Goal: Information Seeking & Learning: Find specific page/section

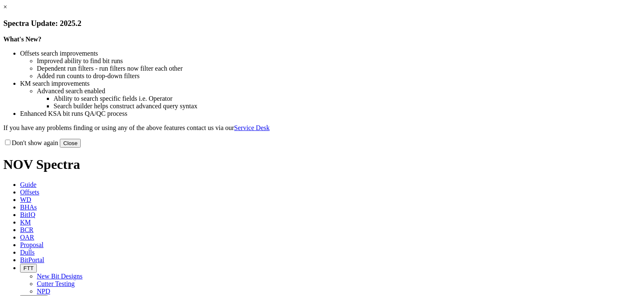
click at [81, 148] on button "Close" at bounding box center [70, 143] width 21 height 9
click at [7, 10] on link "×" at bounding box center [5, 6] width 4 height 7
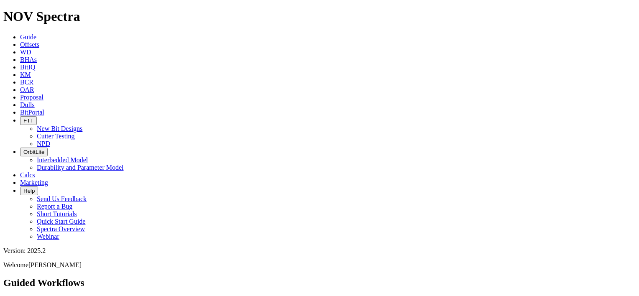
click at [35, 101] on link "Dulls" at bounding box center [27, 104] width 15 height 7
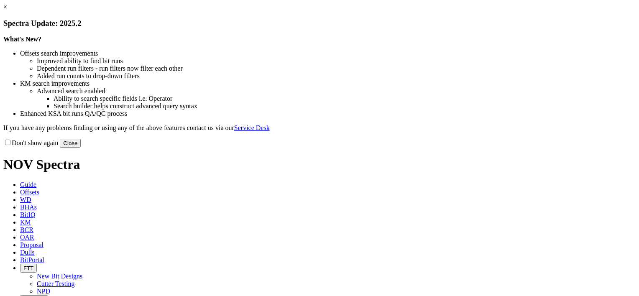
click at [7, 10] on link "×" at bounding box center [5, 6] width 4 height 7
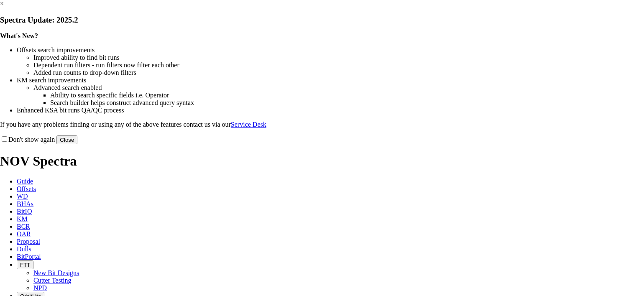
click at [77, 144] on button "Close" at bounding box center [66, 139] width 21 height 9
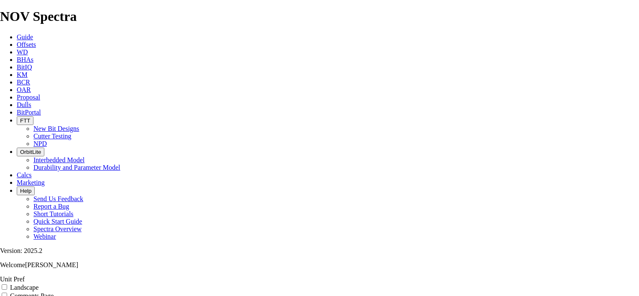
checkbox input "true"
click at [10, 284] on span at bounding box center [5, 287] width 10 height 7
click at [7, 284] on input "Landscape" at bounding box center [4, 286] width 5 height 5
checkbox input "true"
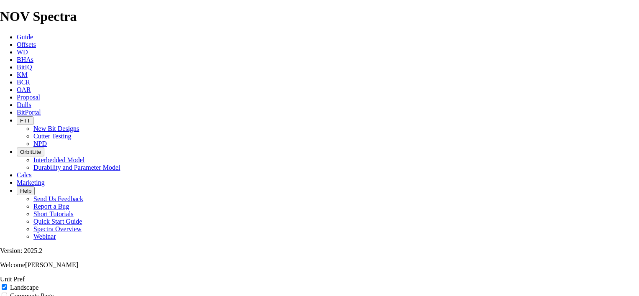
click at [7, 293] on input "Comments Page" at bounding box center [4, 295] width 5 height 5
checkbox input "true"
click at [36, 41] on link "Offsets" at bounding box center [26, 44] width 19 height 7
